Goal: Task Accomplishment & Management: Use online tool/utility

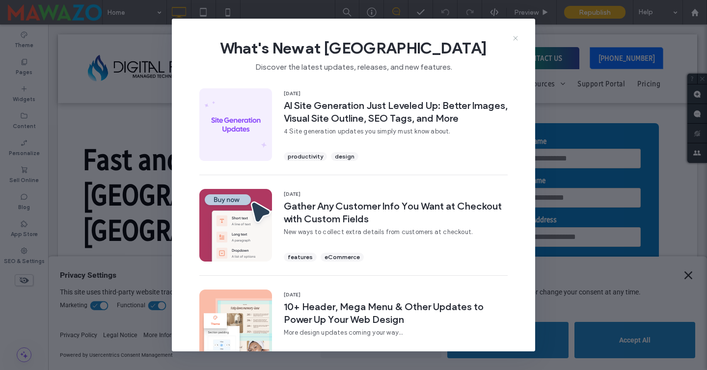
click at [513, 38] on icon at bounding box center [516, 38] width 8 height 8
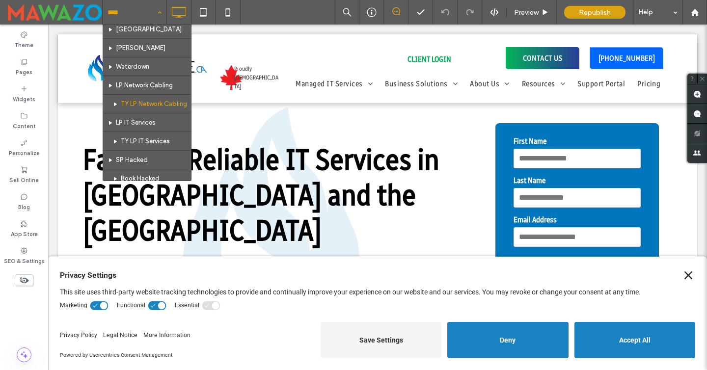
scroll to position [900, 0]
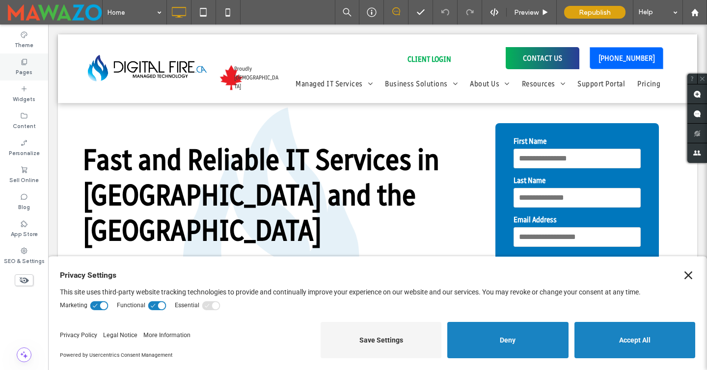
click at [33, 61] on div "Pages" at bounding box center [24, 67] width 48 height 27
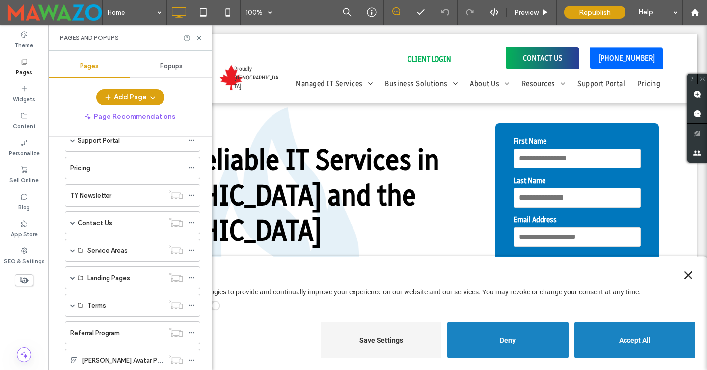
scroll to position [0, 0]
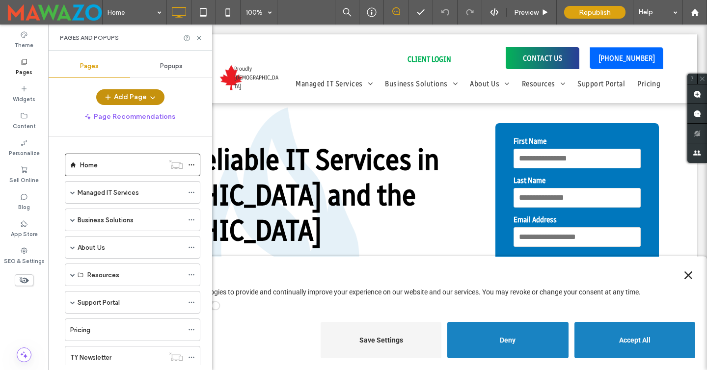
click at [129, 97] on button "Add Page" at bounding box center [130, 97] width 68 height 16
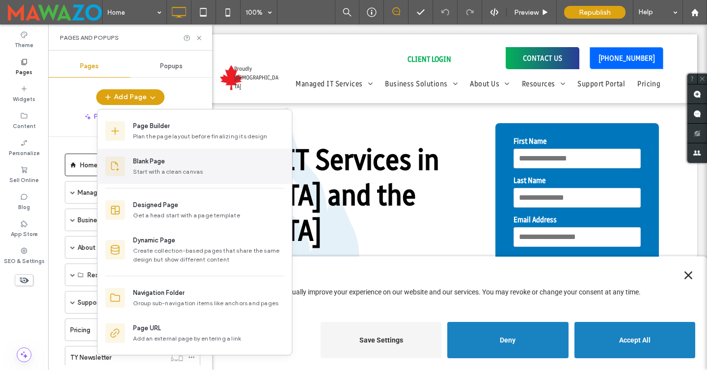
click at [144, 167] on div "Start with a clean canvas" at bounding box center [208, 171] width 151 height 9
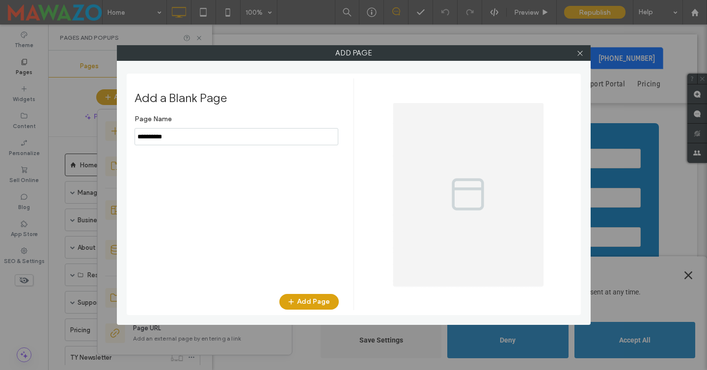
click at [181, 148] on div "Page Name Add Page" at bounding box center [237, 197] width 204 height 174
click at [183, 143] on input "notEmpty" at bounding box center [237, 136] width 204 height 17
type input "*********"
click at [303, 299] on button "Add Page" at bounding box center [308, 302] width 59 height 16
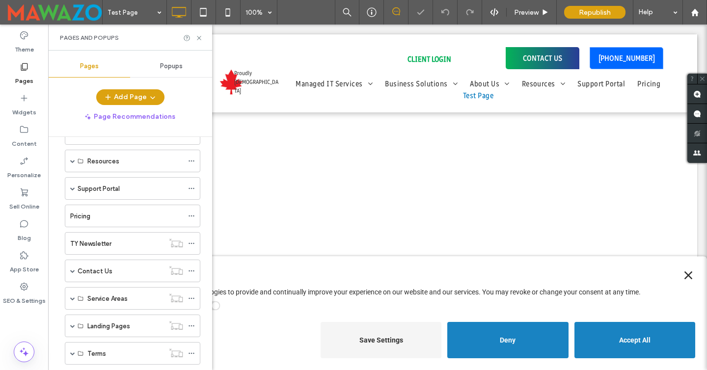
scroll to position [220, 0]
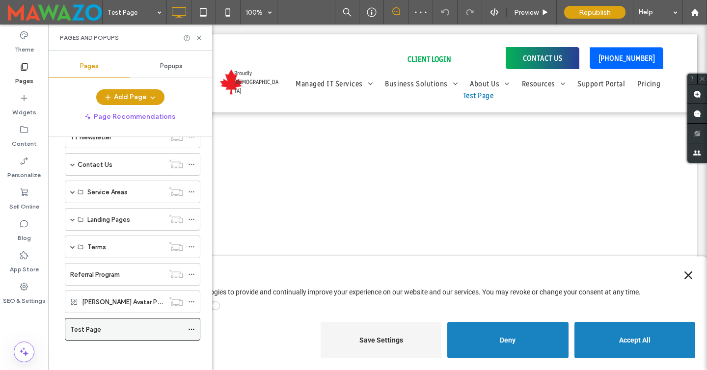
click at [189, 330] on icon at bounding box center [191, 329] width 7 height 7
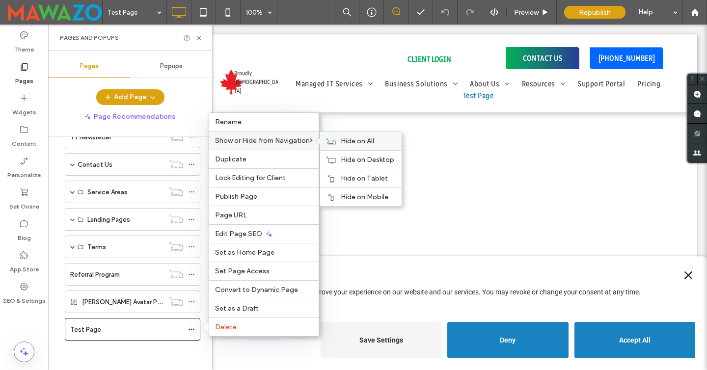
click at [340, 139] on div "Hide on All" at bounding box center [361, 141] width 82 height 18
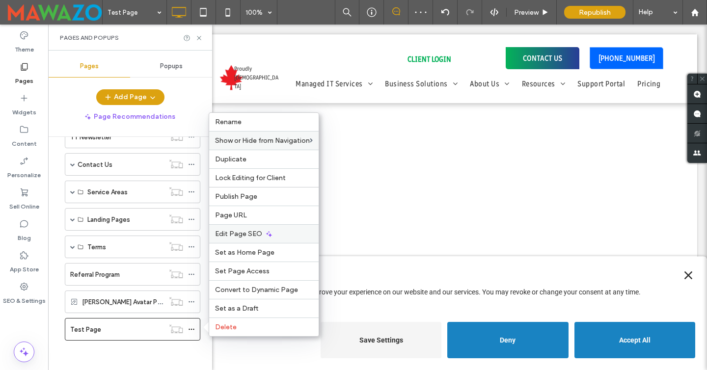
click at [243, 231] on span "Edit Page SEO" at bounding box center [238, 234] width 47 height 8
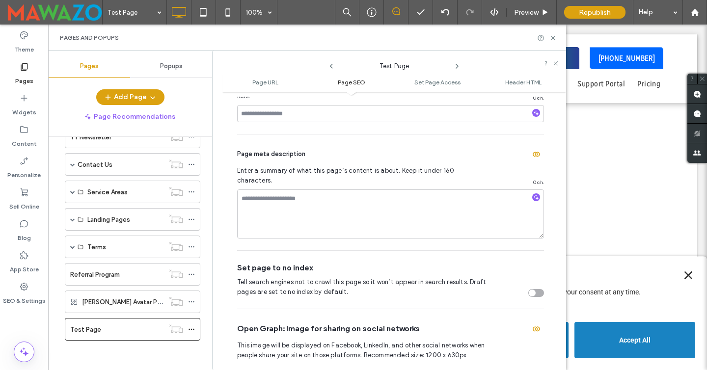
scroll to position [291, 0]
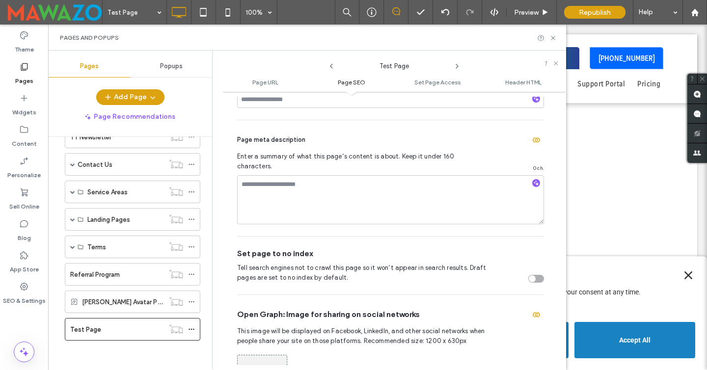
click at [529, 275] on div "toggle" at bounding box center [532, 278] width 7 height 7
click at [552, 37] on use at bounding box center [553, 38] width 4 height 4
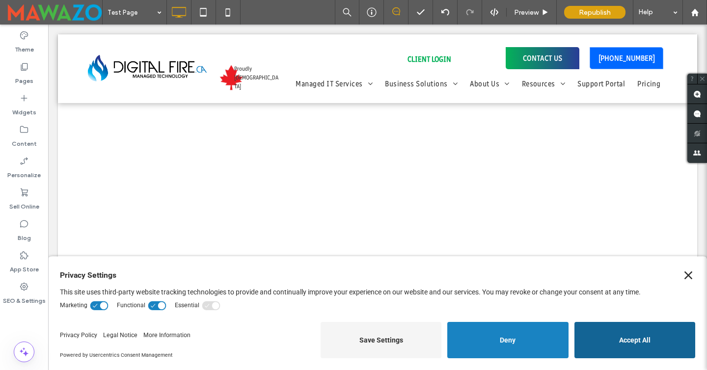
click at [638, 335] on button "Accept All" at bounding box center [634, 340] width 121 height 36
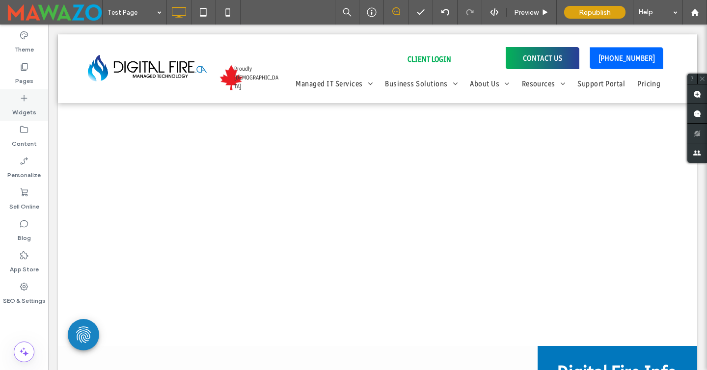
click at [26, 108] on label "Widgets" at bounding box center [24, 110] width 24 height 14
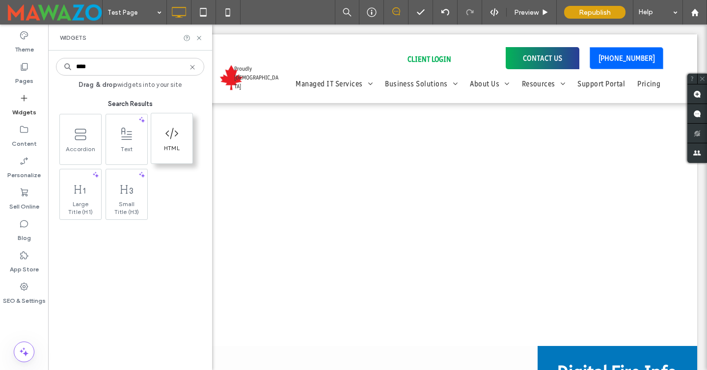
type input "****"
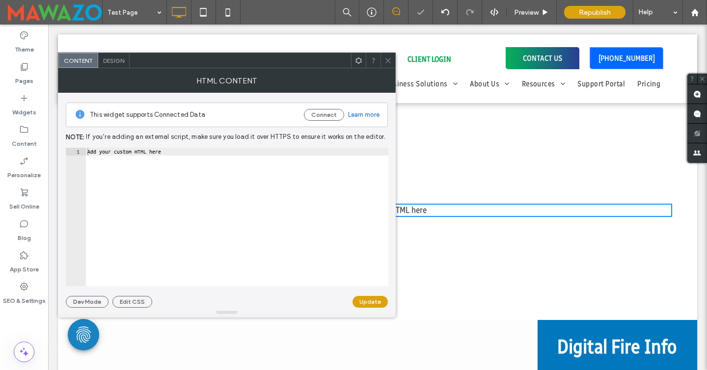
type textarea "**********"
click at [292, 188] on div "Add your custom HTML here" at bounding box center [236, 225] width 303 height 154
paste textarea "Cursor at row 1"
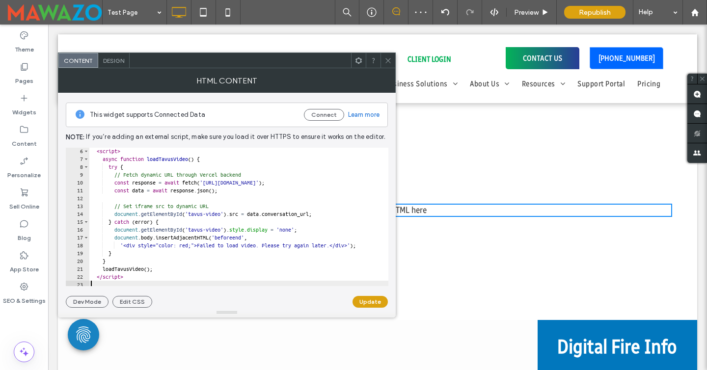
scroll to position [0, 1]
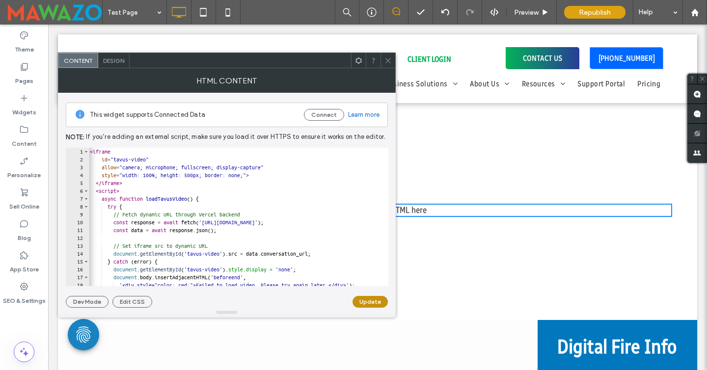
click at [365, 300] on button "Update" at bounding box center [370, 302] width 35 height 12
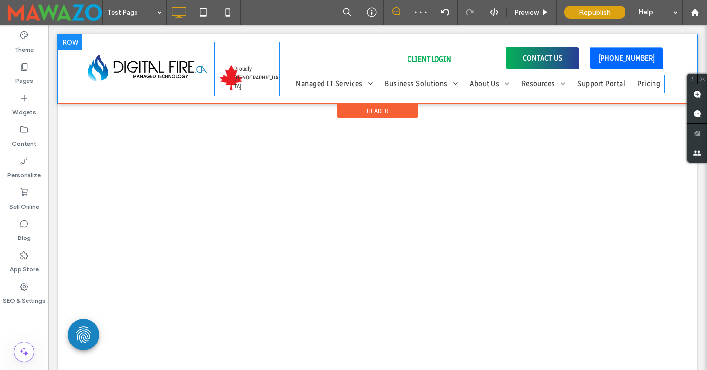
scroll to position [0, 0]
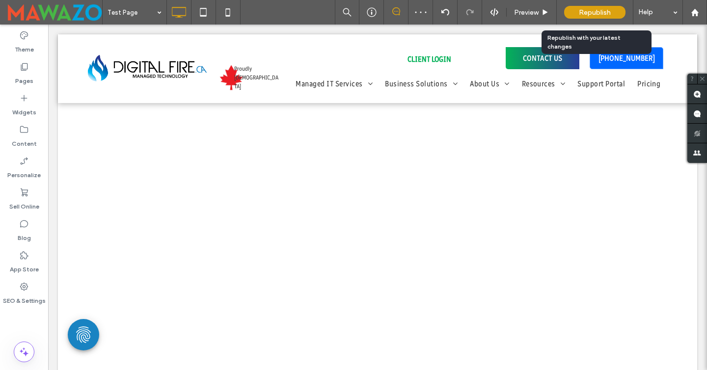
click at [571, 16] on div "Republish" at bounding box center [594, 12] width 61 height 13
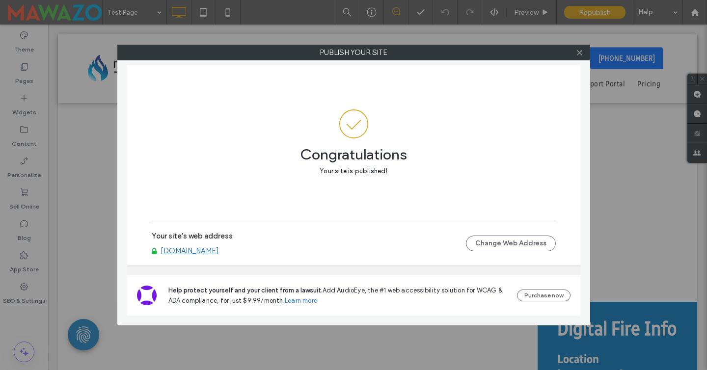
click at [196, 250] on link "[DOMAIN_NAME]" at bounding box center [190, 250] width 58 height 9
